Goal: Transaction & Acquisition: Purchase product/service

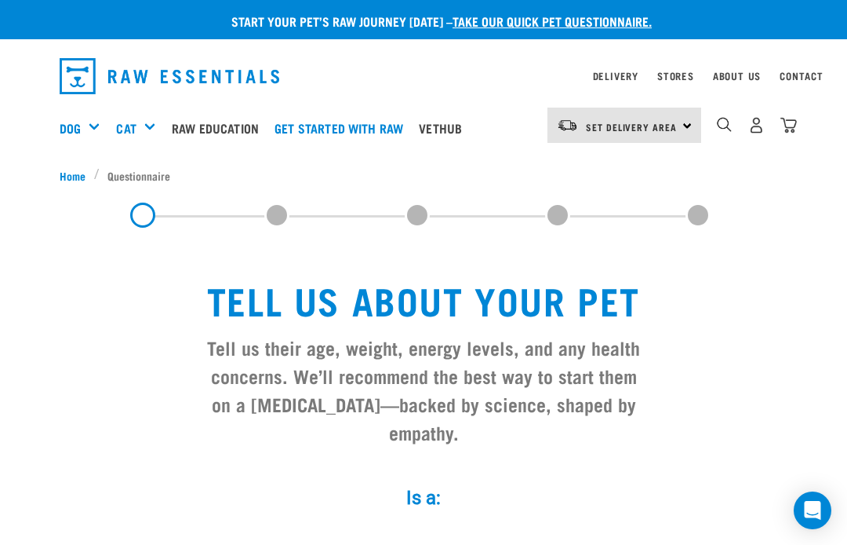
click at [584, 18] on link "take our quick pet questionnaire." at bounding box center [552, 20] width 199 height 7
click at [426, 21] on p "Start your pet’s raw journey today – take our quick pet questionnaire." at bounding box center [435, 21] width 847 height 19
click at [616, 18] on link "take our quick pet questionnaire." at bounding box center [552, 20] width 199 height 7
click at [455, 24] on link "take our quick pet questionnaire." at bounding box center [552, 20] width 199 height 7
click at [473, 24] on link "take our quick pet questionnaire." at bounding box center [552, 20] width 199 height 7
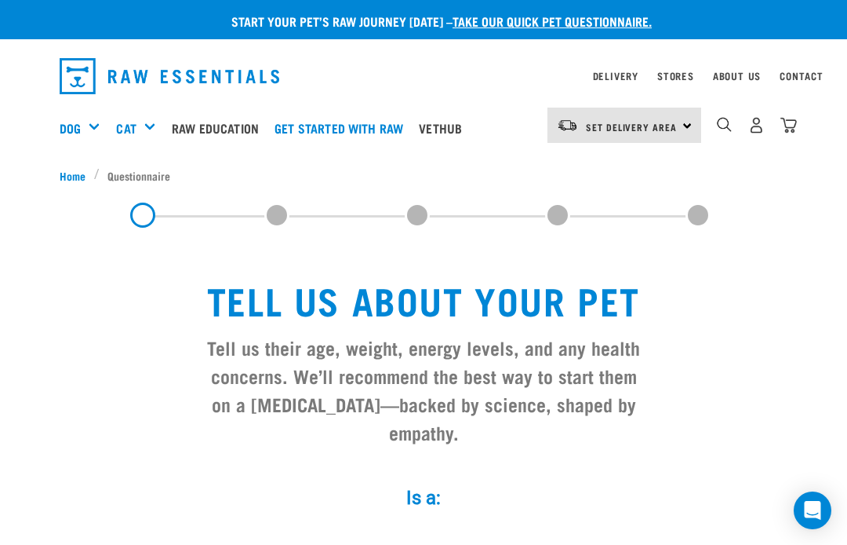
click at [478, 24] on link "take our quick pet questionnaire." at bounding box center [552, 20] width 199 height 7
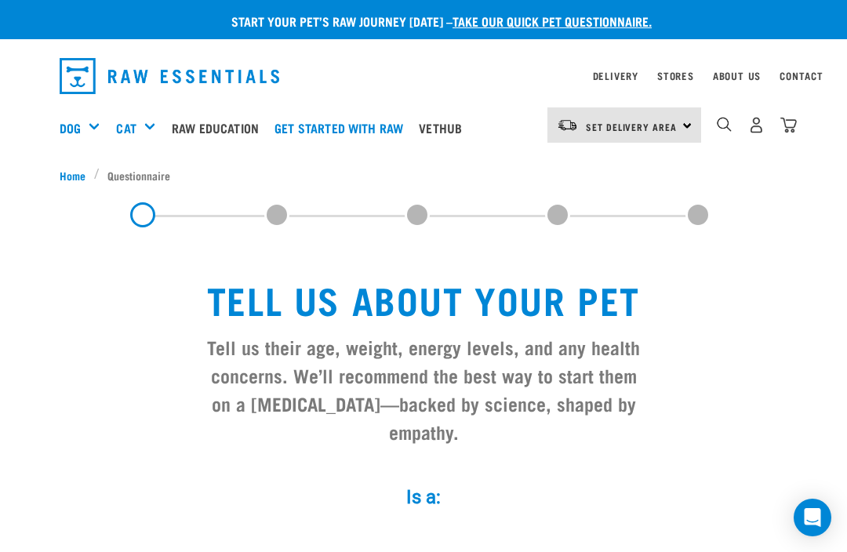
click at [0, 0] on h5 "Shop All Dog" at bounding box center [0, 0] width 0 height 0
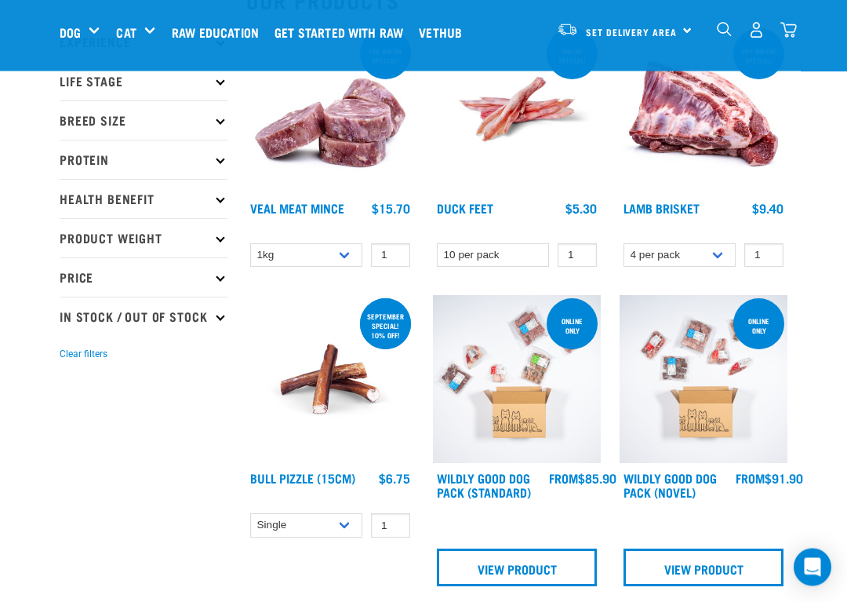
scroll to position [210, 0]
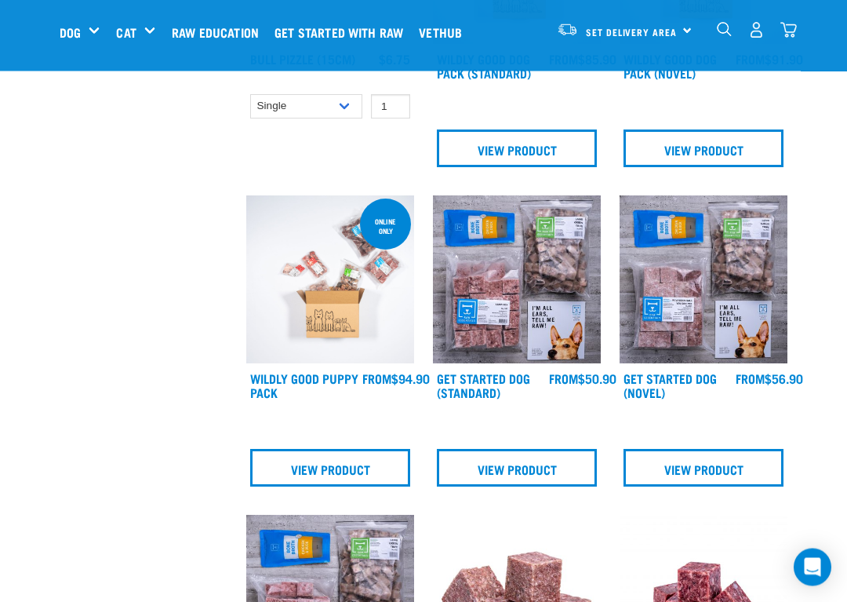
scroll to position [629, 0]
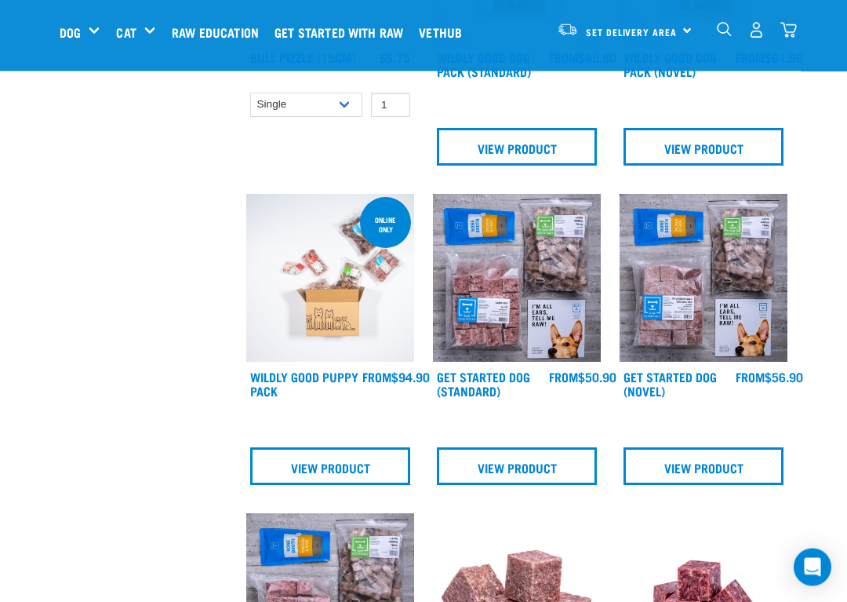
click at [531, 292] on img at bounding box center [517, 279] width 168 height 168
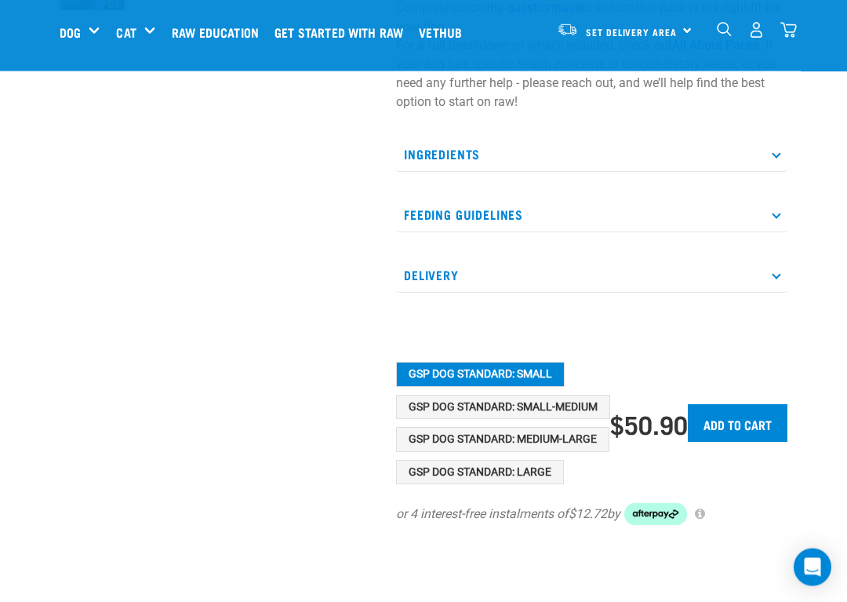
scroll to position [504, 0]
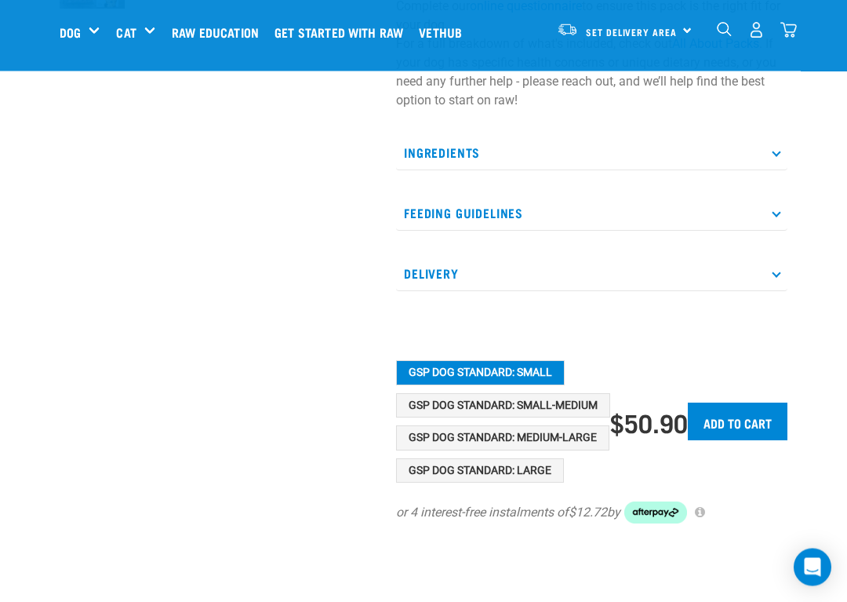
click at [541, 397] on button "GSP Dog Standard: Small-Medium" at bounding box center [503, 406] width 214 height 25
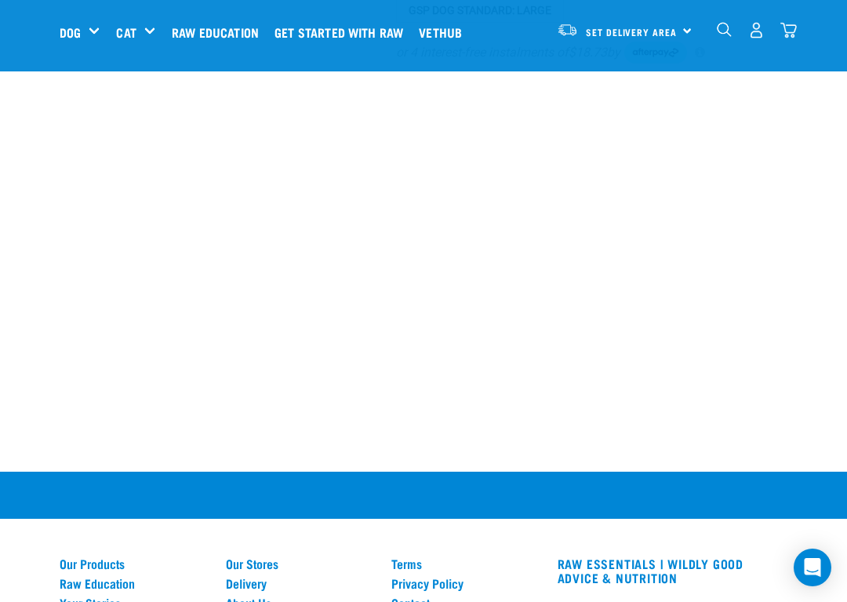
scroll to position [966, 0]
